Goal: Transaction & Acquisition: Purchase product/service

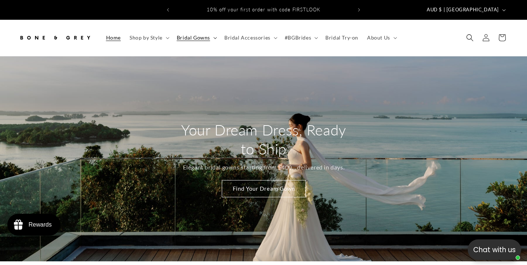
click at [183, 34] on span "Bridal Gowns" at bounding box center [193, 37] width 33 height 7
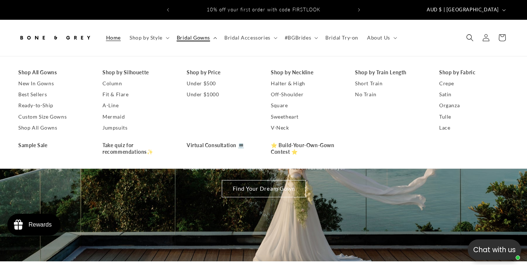
click at [183, 34] on span "Bridal Gowns" at bounding box center [193, 37] width 33 height 7
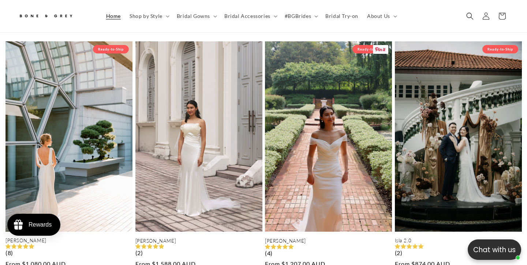
scroll to position [561, 0]
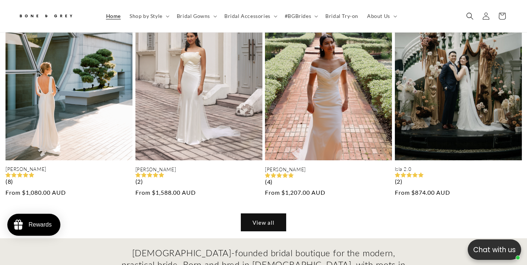
click at [271, 219] on link "View all" at bounding box center [263, 222] width 45 height 17
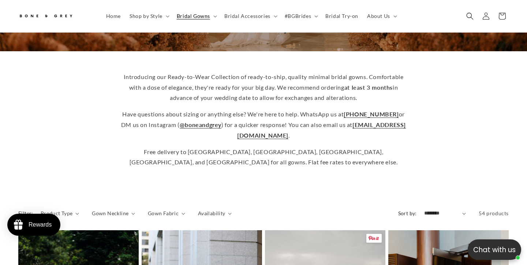
scroll to position [462, 0]
